Goal: Task Accomplishment & Management: Manage account settings

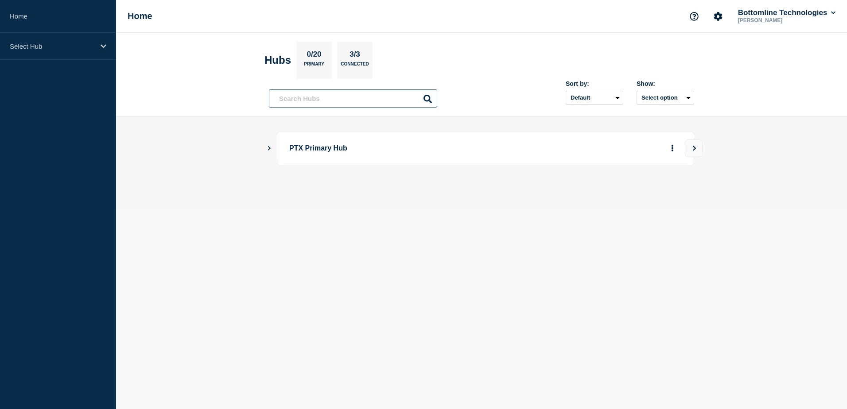
click at [313, 99] on input "text" at bounding box center [353, 98] width 168 height 18
paste input "[EMAIL_ADDRESS][DOMAIN_NAME]"
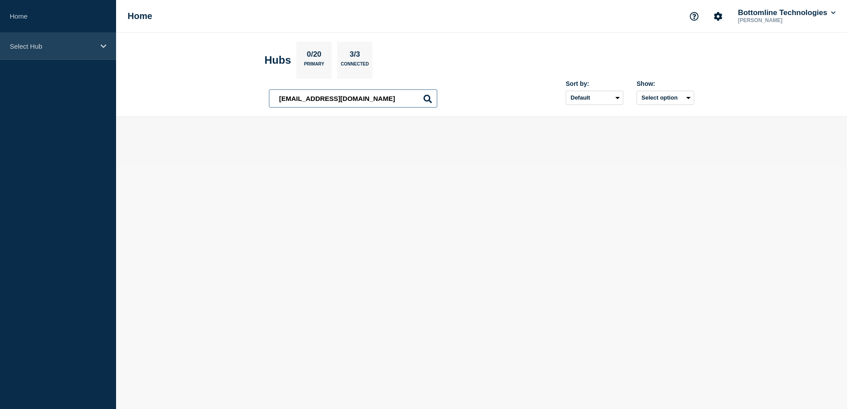
type input "[EMAIL_ADDRESS][DOMAIN_NAME]"
click at [47, 41] on div "Select Hub" at bounding box center [58, 46] width 116 height 27
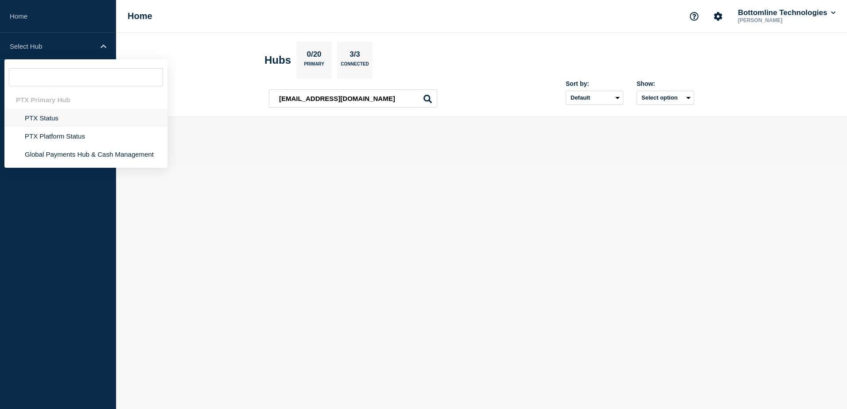
click at [57, 118] on li "PTX Status" at bounding box center [85, 118] width 163 height 18
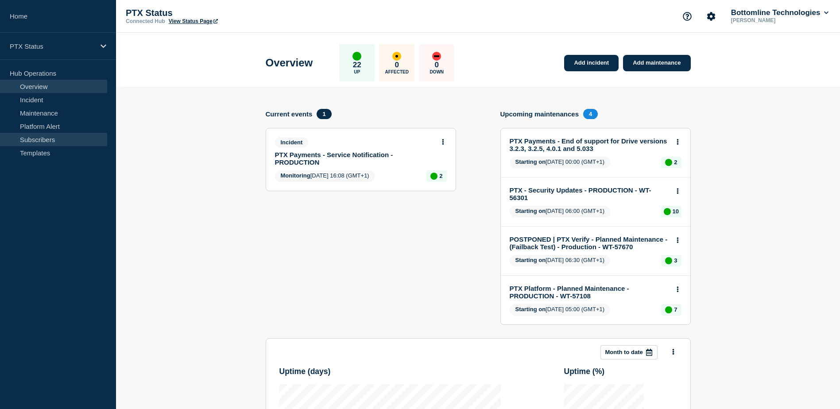
click at [49, 133] on link "Subscribers" at bounding box center [53, 139] width 107 height 13
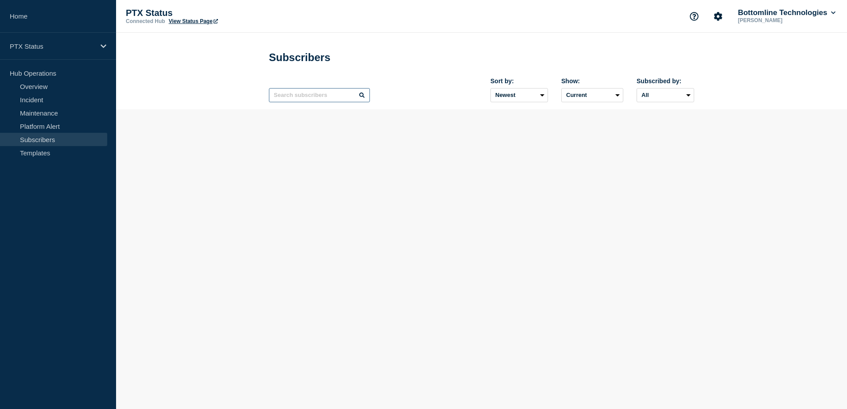
click at [310, 96] on input "text" at bounding box center [319, 95] width 101 height 14
paste input "nikkib@humphreyfarms.co.uk"
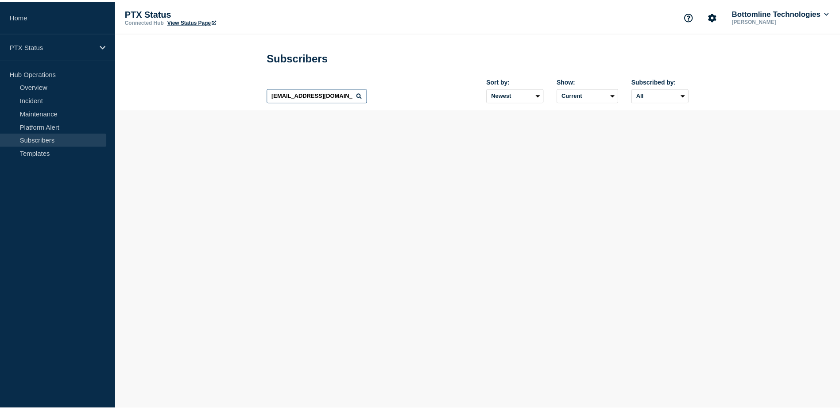
scroll to position [0, 1]
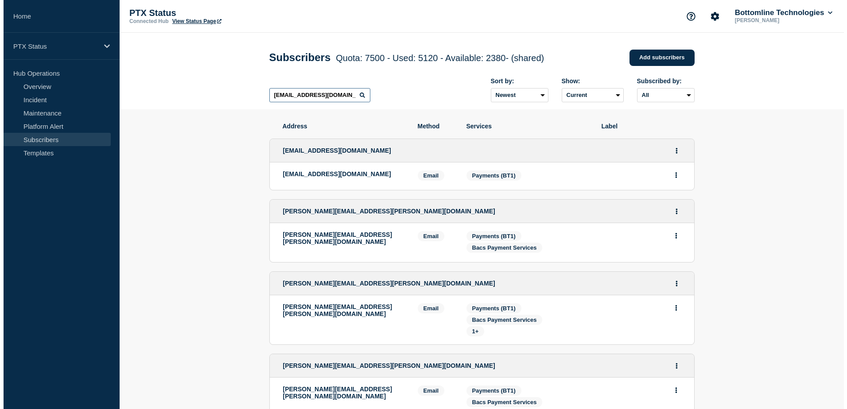
scroll to position [0, 1]
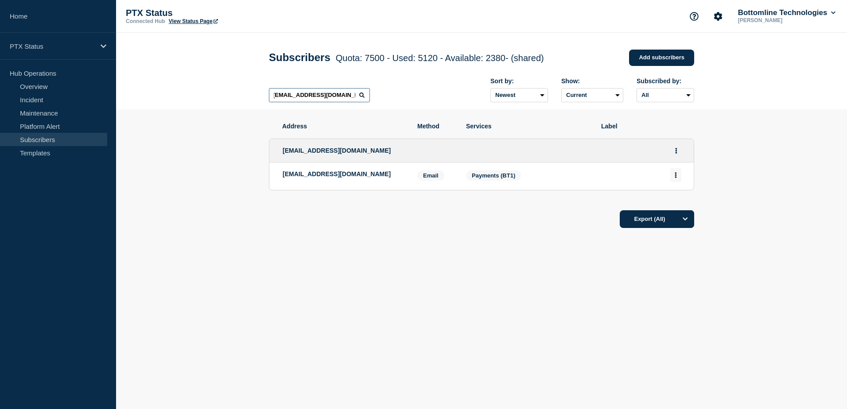
type input "nikkib@humphreyfarms.co.uk"
click at [676, 175] on icon "Actions" at bounding box center [676, 175] width 2 height 6
click at [345, 171] on li "nikkib@humphreyfarms.co.uk Email Email: nikkib@humphreyfarms.co.uk Services: Pa…" at bounding box center [481, 176] width 424 height 27
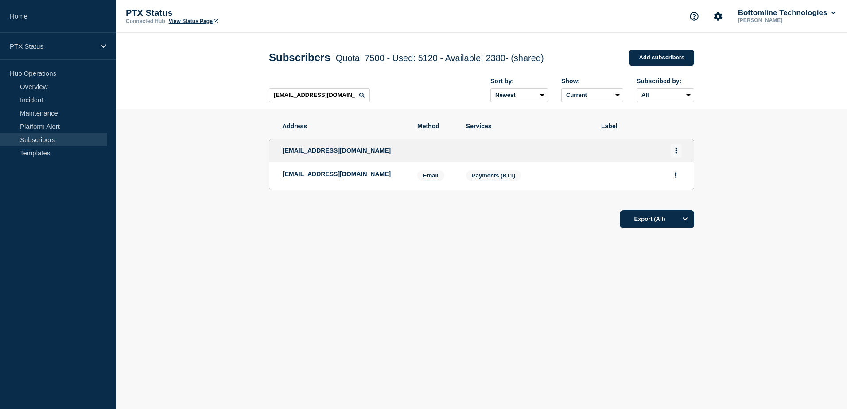
click at [677, 152] on icon "Actions" at bounding box center [676, 151] width 2 height 6
click at [671, 178] on link "Edit" at bounding box center [673, 176] width 10 height 7
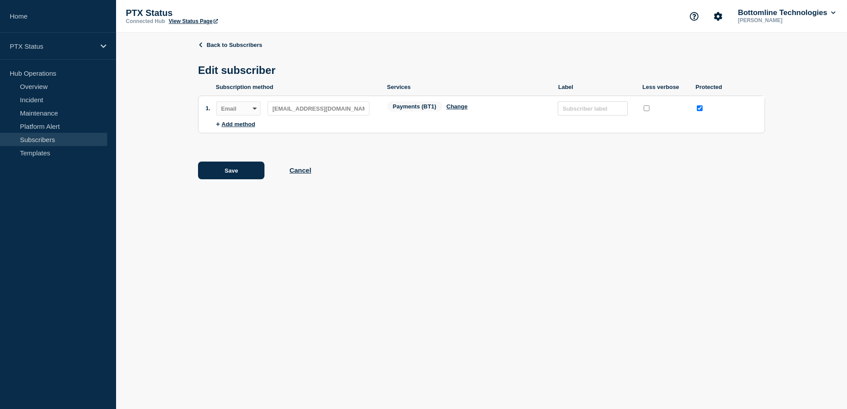
click at [300, 179] on div "Save Cancel" at bounding box center [481, 171] width 567 height 18
click at [302, 173] on button "Cancel" at bounding box center [300, 171] width 22 height 8
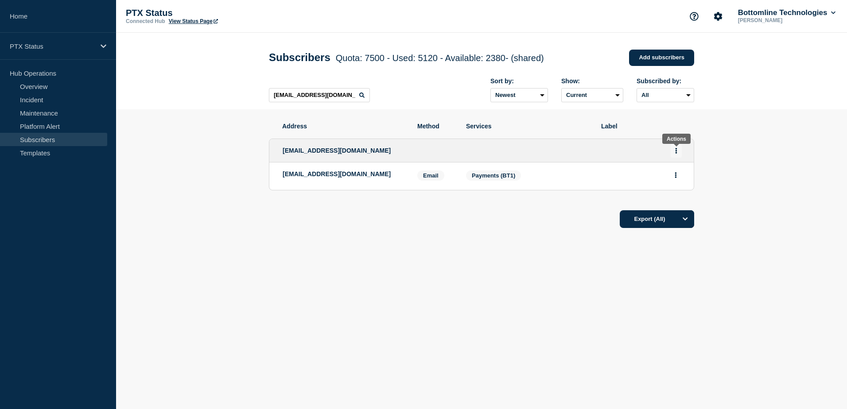
click at [677, 151] on button "Actions" at bounding box center [676, 151] width 11 height 14
click at [678, 189] on button "Delete" at bounding box center [676, 187] width 17 height 7
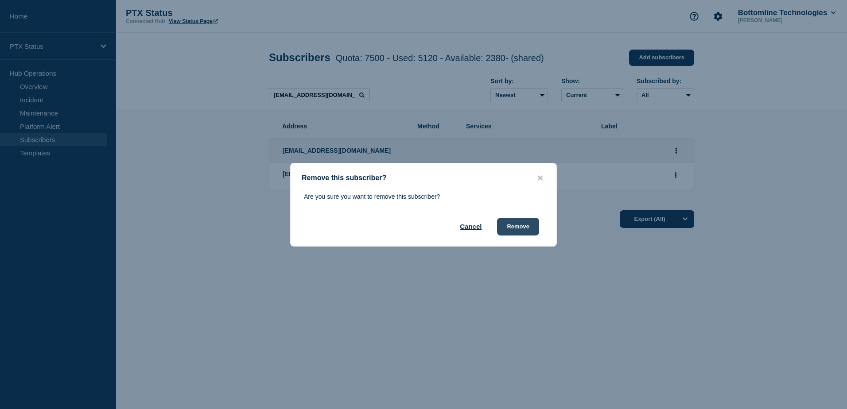
click at [512, 230] on button "Remove" at bounding box center [518, 227] width 42 height 18
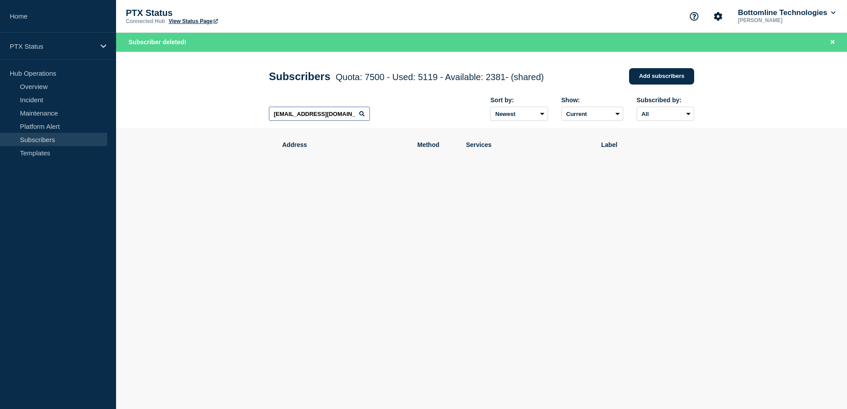
scroll to position [0, 1]
drag, startPoint x: 294, startPoint y: 118, endPoint x: 489, endPoint y: 118, distance: 194.9
click at [489, 119] on div "nikkib@humphreyfarms.co.uk Sort by: Newest Oldest Show: Current Deleted Recentl…" at bounding box center [481, 109] width 425 height 39
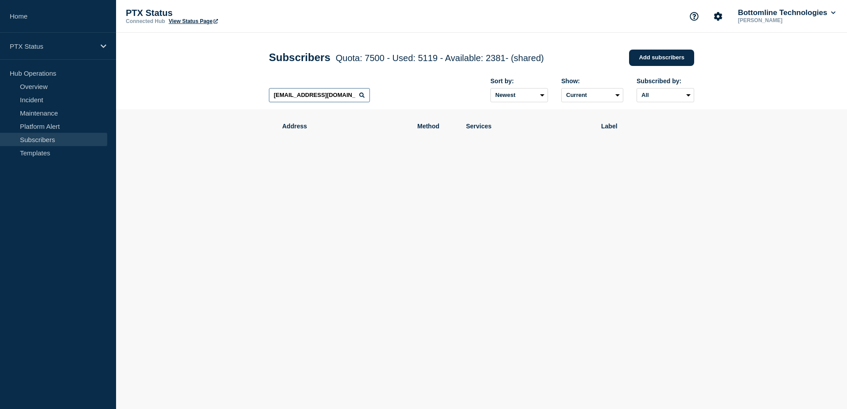
drag, startPoint x: 348, startPoint y: 97, endPoint x: 258, endPoint y: 97, distance: 89.9
click at [258, 97] on header "Subscribers Quota: 7500 - Used: 5119 - Available: 2381 - (shared) Quota Used Av…" at bounding box center [481, 71] width 731 height 77
click at [311, 98] on input "nikkib@hazelygroup.co.uk" at bounding box center [319, 95] width 101 height 14
type input "nikkib@hazeleygroup.co.uk"
